Goal: Task Accomplishment & Management: Complete application form

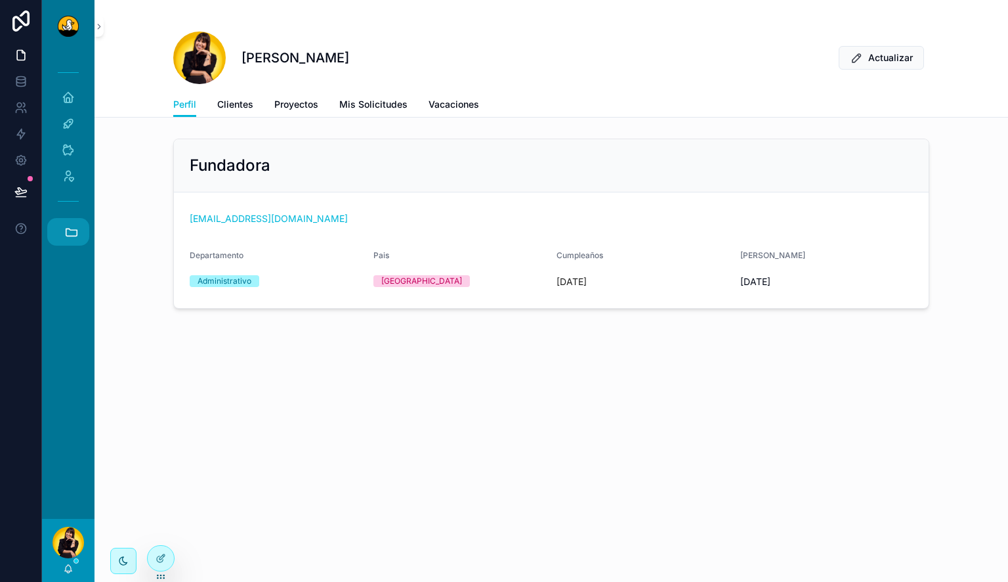
click at [71, 234] on icon "scrollable content" at bounding box center [71, 232] width 14 height 14
click at [66, 295] on link "JB JBs Burgers" at bounding box center [71, 303] width 35 height 28
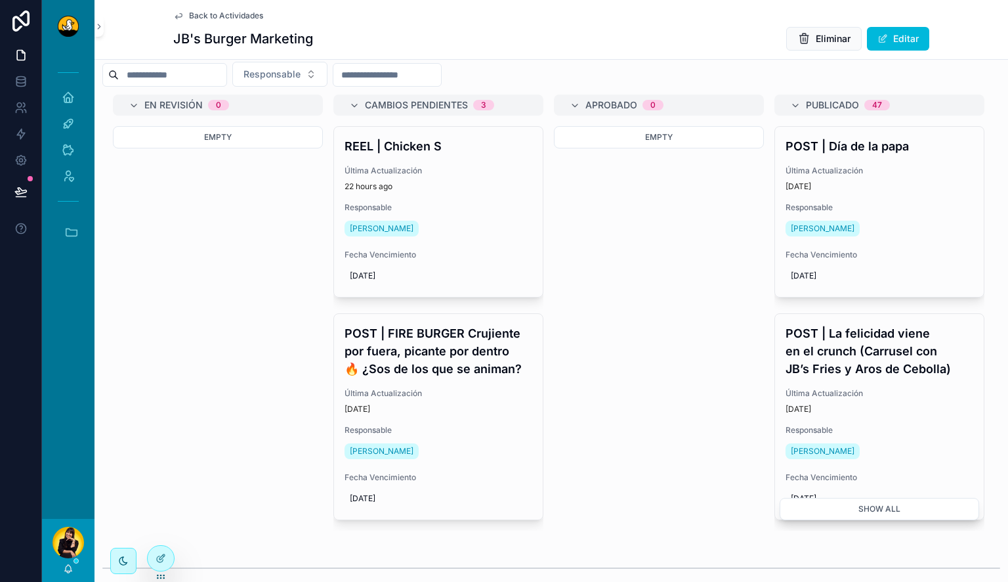
click at [688, 486] on div "En Revisión 0 Empty Cambios Pendientes 3 REEL | Chicken S Última Actualización …" at bounding box center [551, 313] width 898 height 437
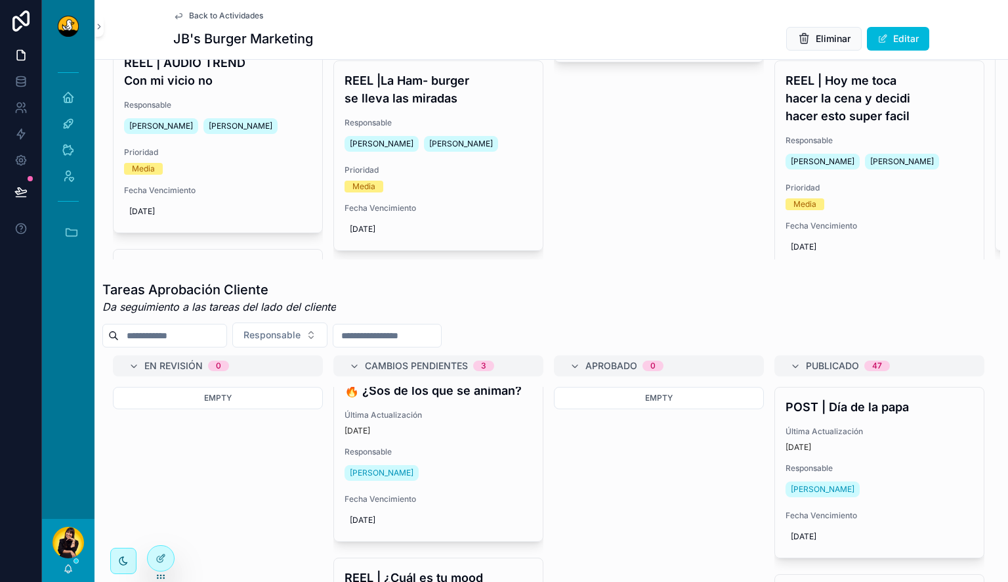
scroll to position [330, 0]
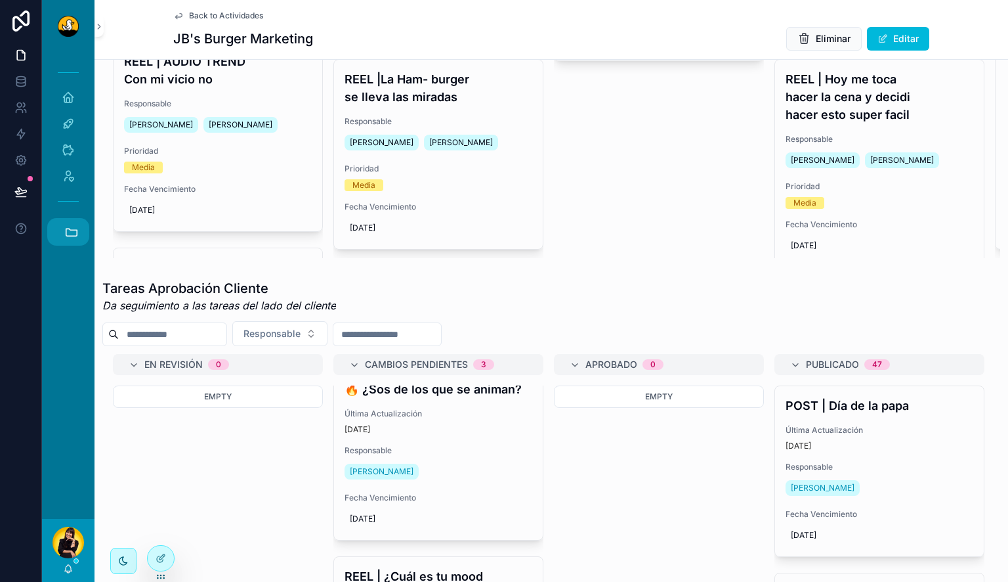
click at [74, 227] on icon "scrollable content" at bounding box center [71, 232] width 14 height 14
click at [71, 396] on link "F FIB" at bounding box center [71, 386] width 35 height 28
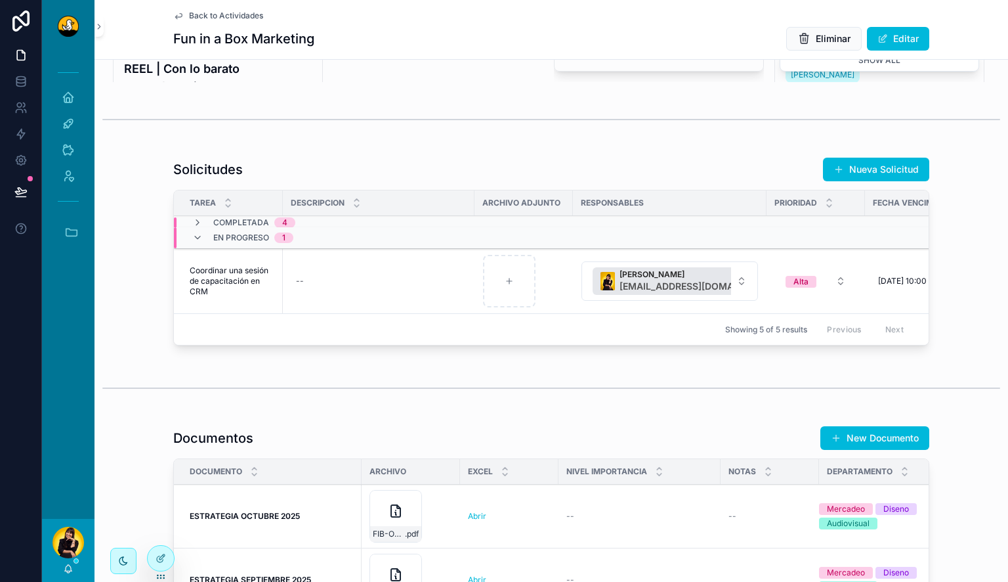
scroll to position [1037, 0]
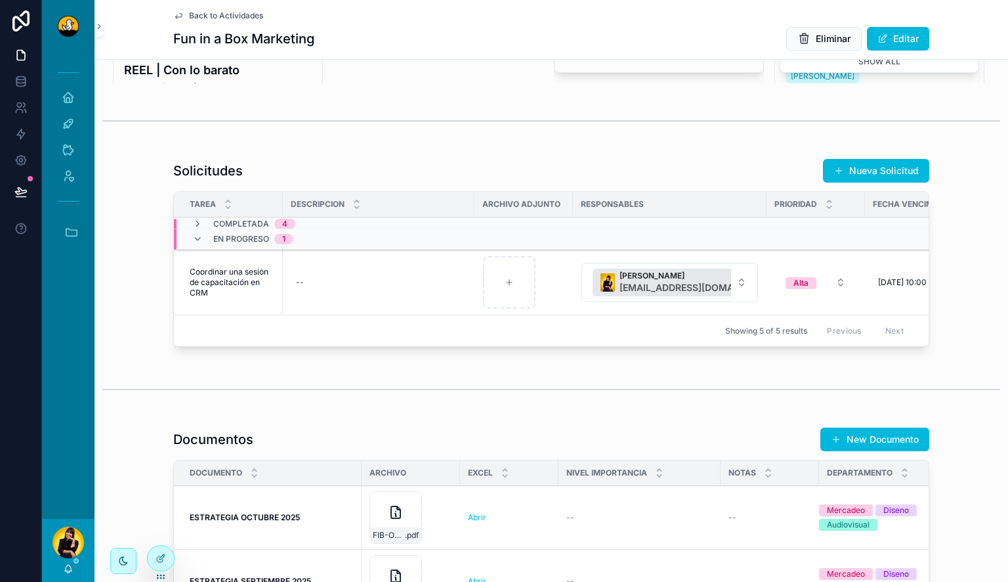
click at [217, 298] on span "Coordinar una sesión de capacitación en CRM" at bounding box center [232, 283] width 85 height 32
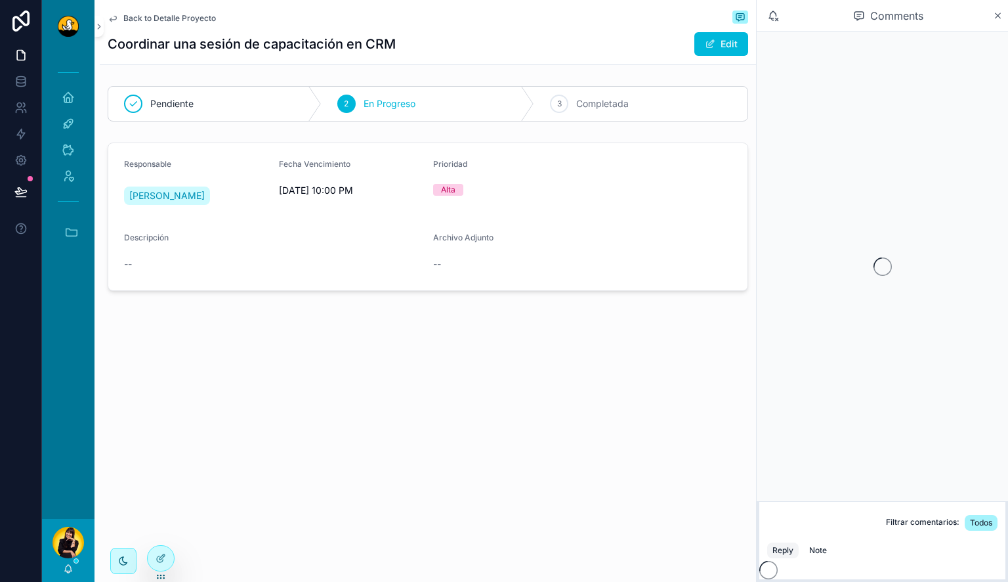
click at [598, 111] on div "3 Completada" at bounding box center [640, 104] width 213 height 34
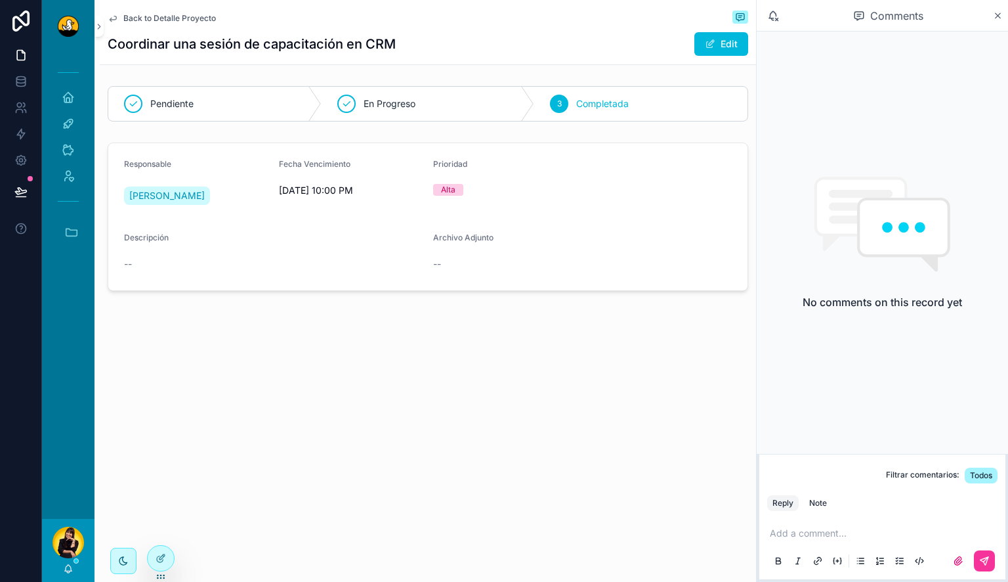
click at [169, 14] on span "Back to Detalle Proyecto" at bounding box center [169, 18] width 93 height 11
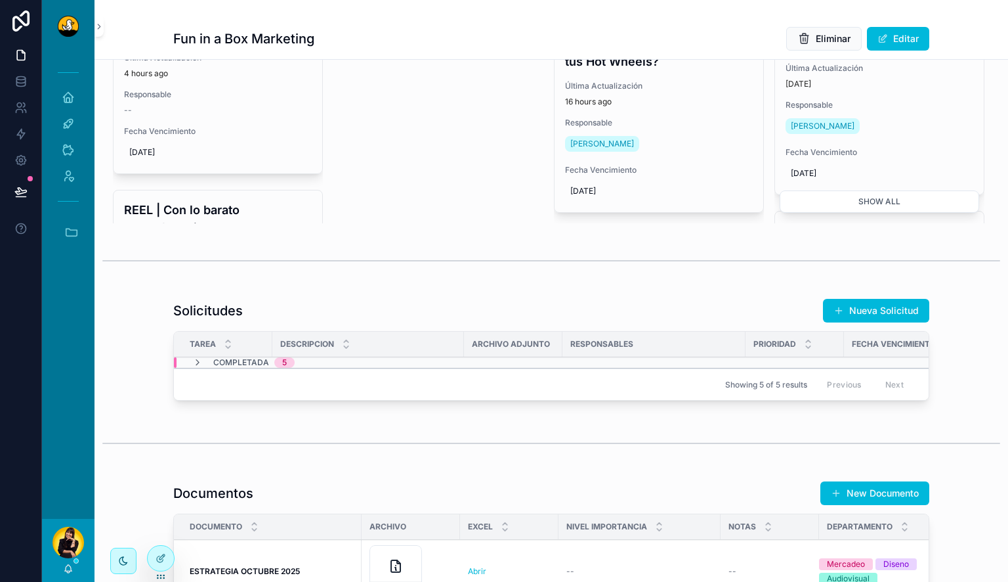
scroll to position [897, 0]
click at [192, 367] on icon "scrollable content" at bounding box center [197, 361] width 11 height 11
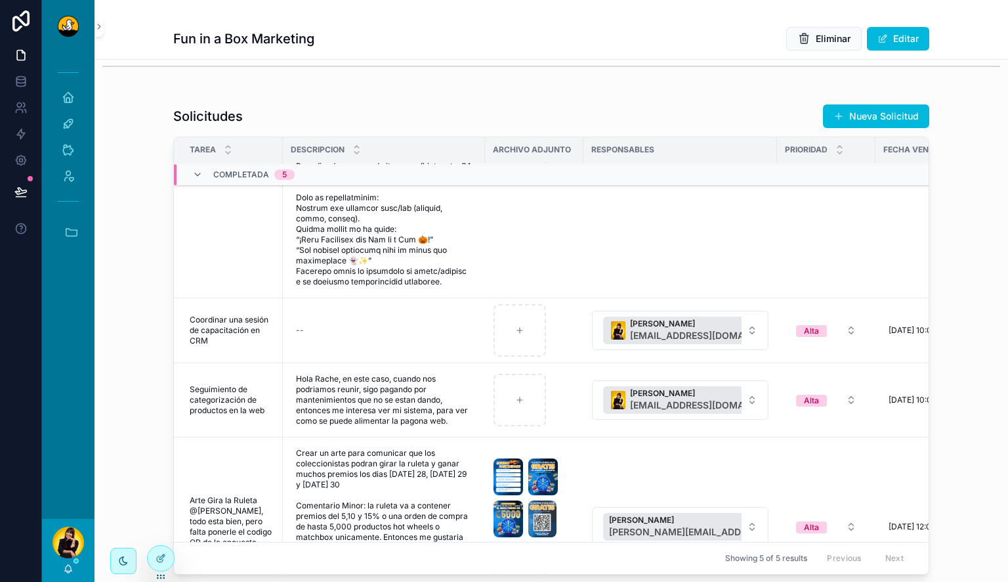
scroll to position [263, 0]
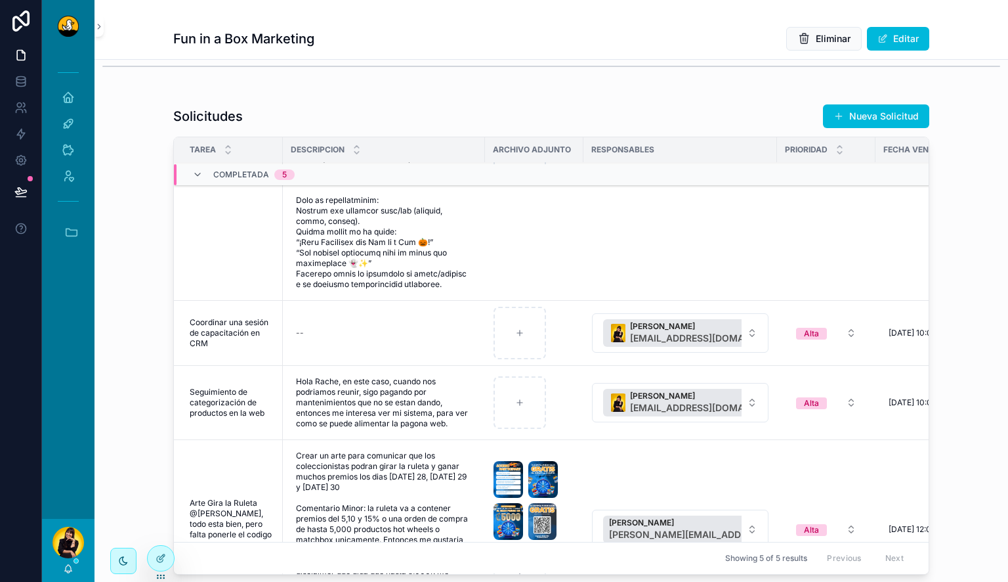
click at [194, 180] on icon "scrollable content" at bounding box center [197, 174] width 11 height 11
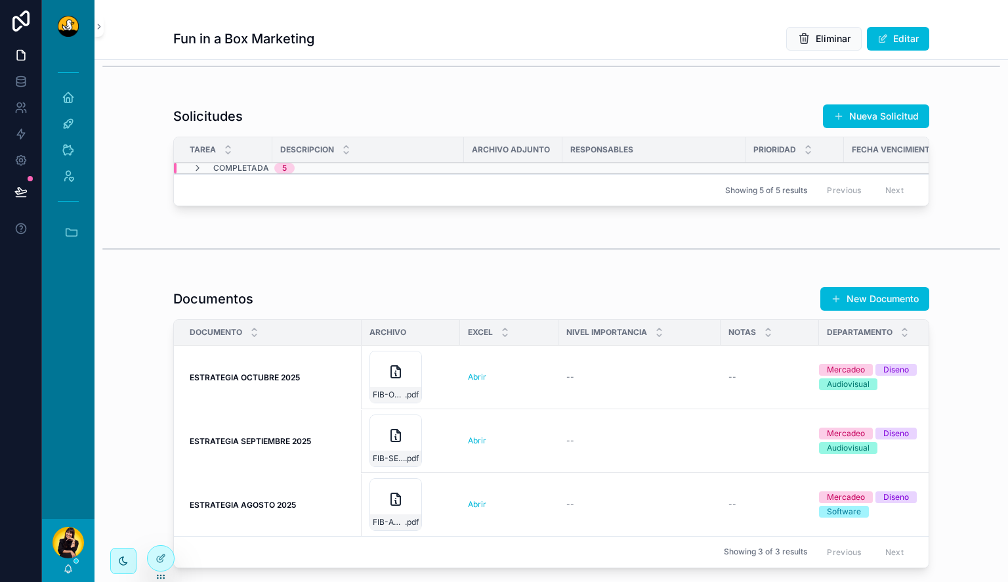
scroll to position [0, 0]
click at [866, 128] on button "Nueva Solicitud" at bounding box center [876, 116] width 106 height 24
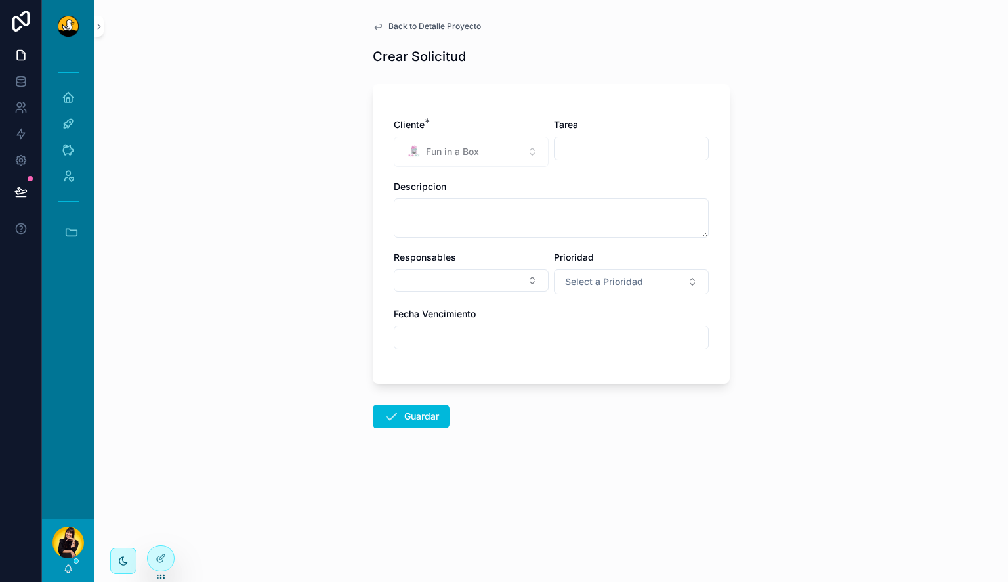
click at [607, 155] on input "scrollable content" at bounding box center [632, 148] width 154 height 18
type input "*"
type input "**********"
